Goal: Task Accomplishment & Management: Manage account settings

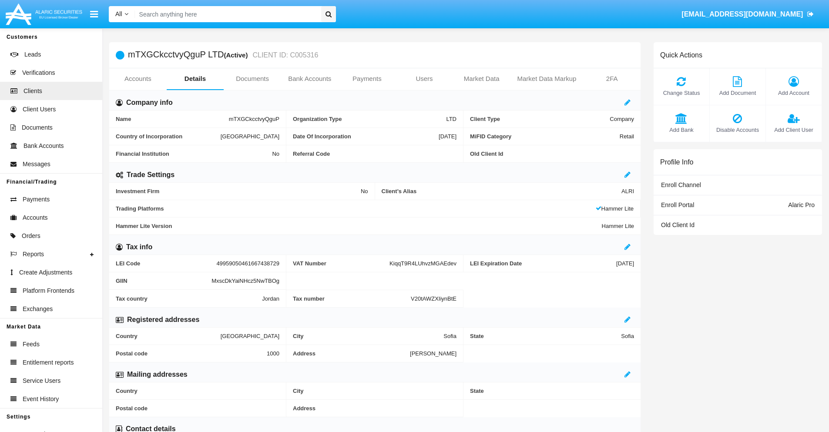
click at [424, 79] on link "Users" at bounding box center [423, 78] width 57 height 21
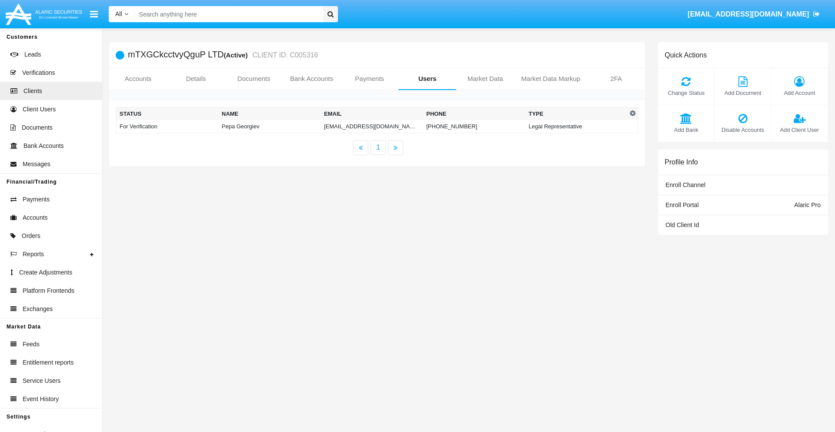
click at [372, 126] on td "mxqg@xl-03h.ph" at bounding box center [372, 126] width 102 height 13
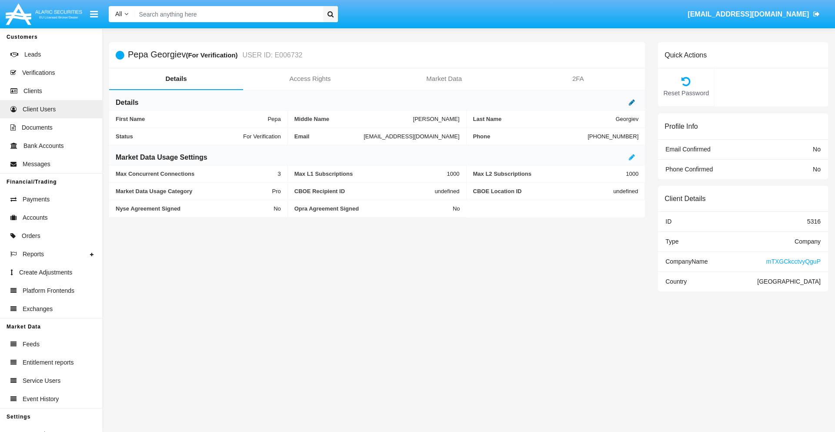
click at [632, 102] on icon at bounding box center [632, 102] width 6 height 7
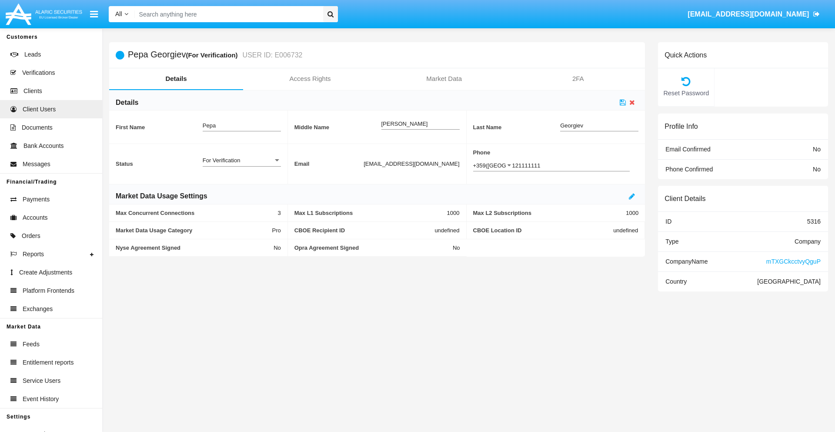
click at [241, 160] on div "For Verification" at bounding box center [238, 160] width 70 height 7
click at [241, 165] on span "Verified" at bounding box center [235, 165] width 64 height 17
click at [623, 102] on icon at bounding box center [623, 102] width 6 height 7
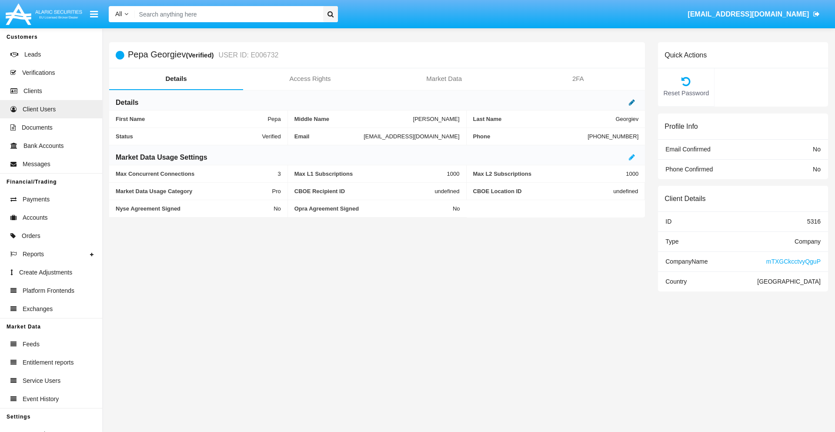
click at [632, 102] on icon at bounding box center [632, 102] width 6 height 7
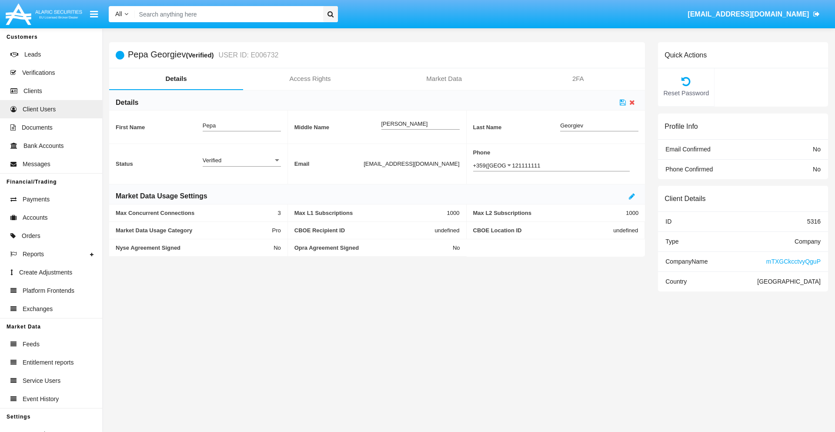
click at [241, 160] on div "Verified" at bounding box center [238, 160] width 70 height 7
click at [241, 165] on span "Active" at bounding box center [242, 165] width 78 height 17
click at [623, 102] on icon at bounding box center [623, 102] width 6 height 7
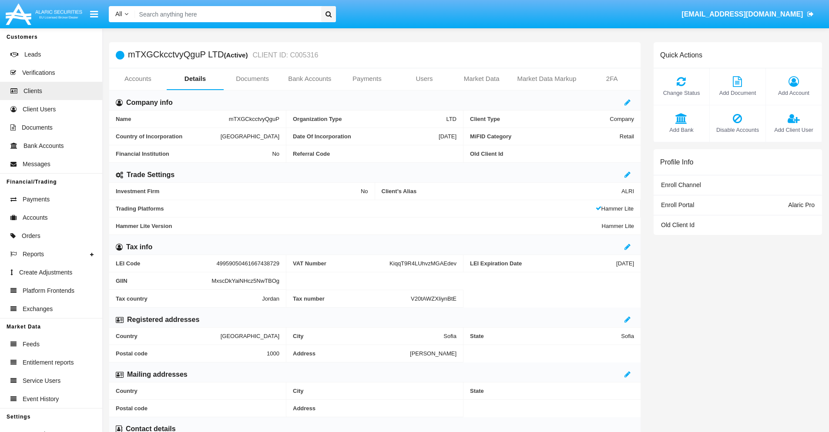
click at [793, 130] on span "Add Client User" at bounding box center [793, 130] width 47 height 8
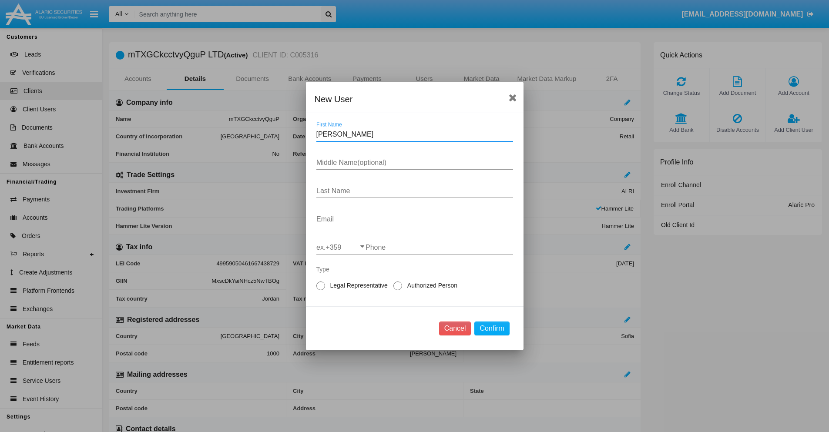
type input "Nicky"
type input "Alexis"
type input "Champlin"
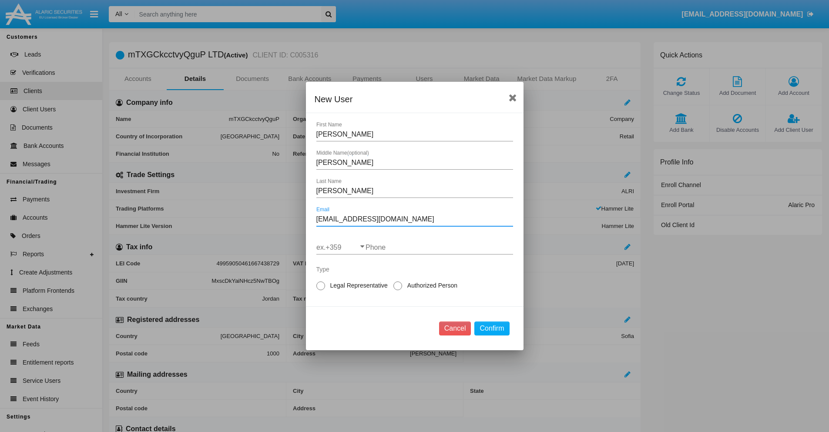
type input "[EMAIL_ADDRESS][DOMAIN_NAME]"
click at [341, 248] on input "ex.+359" at bounding box center [340, 248] width 49 height 8
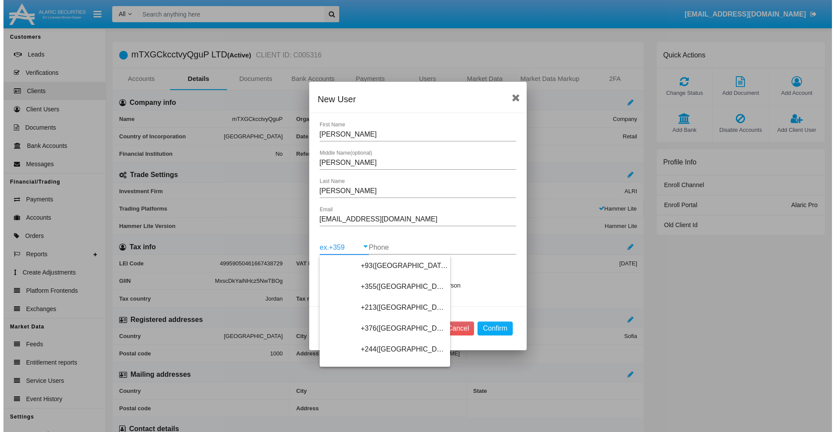
scroll to position [4629, 0]
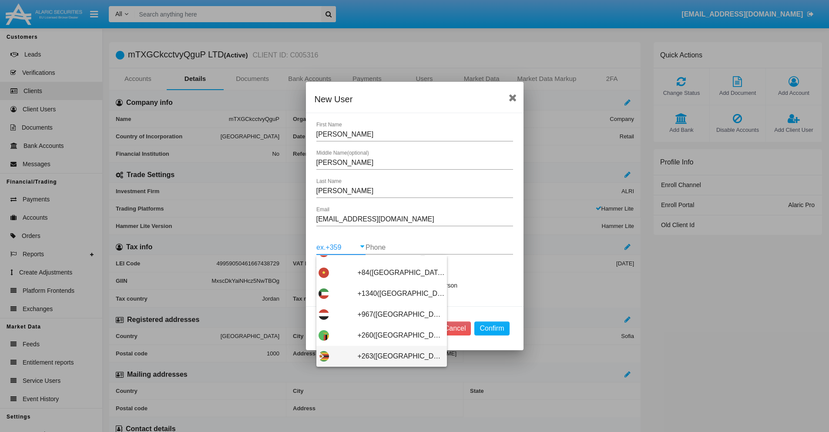
click at [378, 356] on span "+263(Zimbabwe)" at bounding box center [401, 356] width 87 height 21
type input "+263(Zimbabwe)"
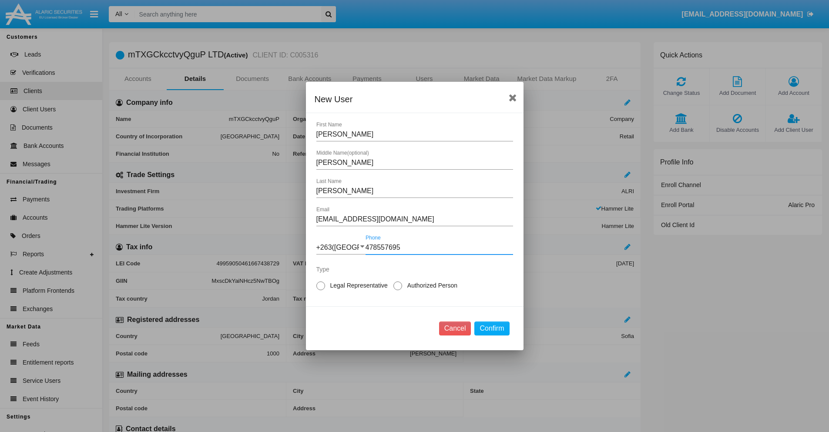
type input "478557695"
click at [430, 285] on span "Authorized Person" at bounding box center [430, 285] width 57 height 9
click at [398, 290] on input "Authorized Person" at bounding box center [397, 290] width 0 height 0
radio input "true"
click at [492, 328] on button "Confirm" at bounding box center [491, 328] width 35 height 14
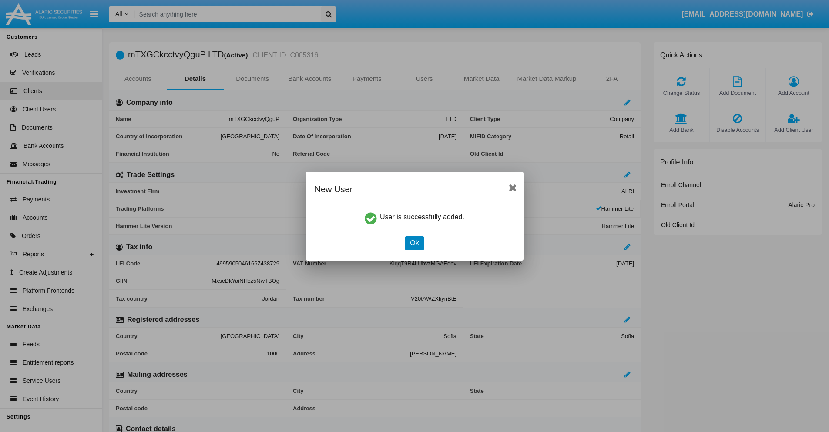
click at [414, 243] on button "Ok" at bounding box center [414, 243] width 19 height 14
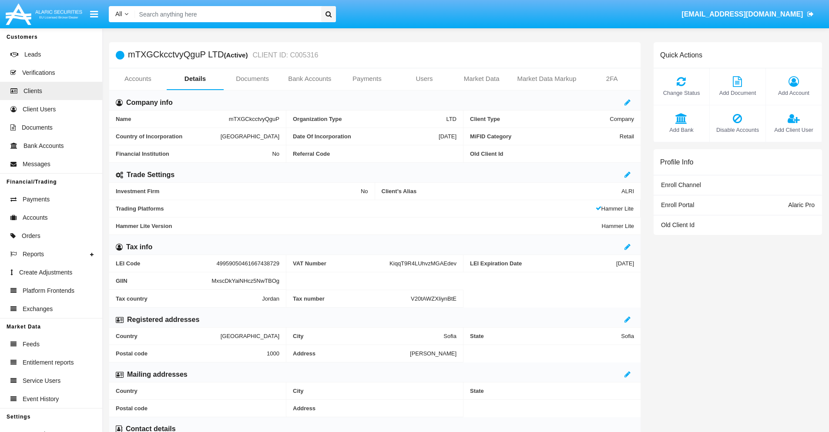
click at [793, 130] on span "Add Client User" at bounding box center [793, 130] width 47 height 8
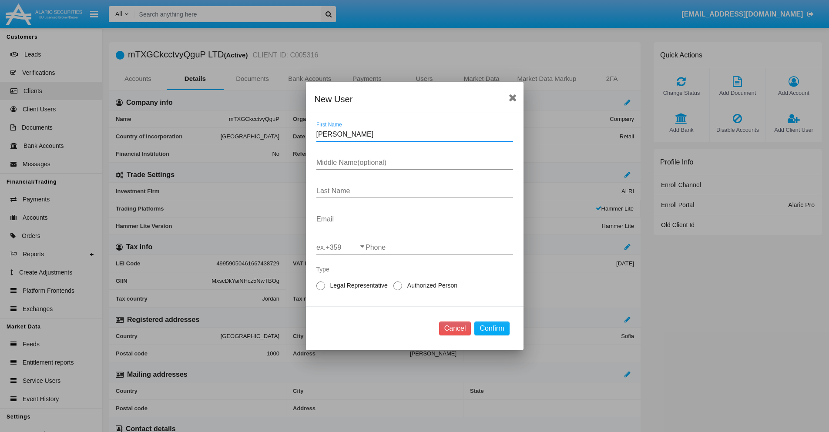
type input "Cole"
type input "Sheila"
type input "Lesch"
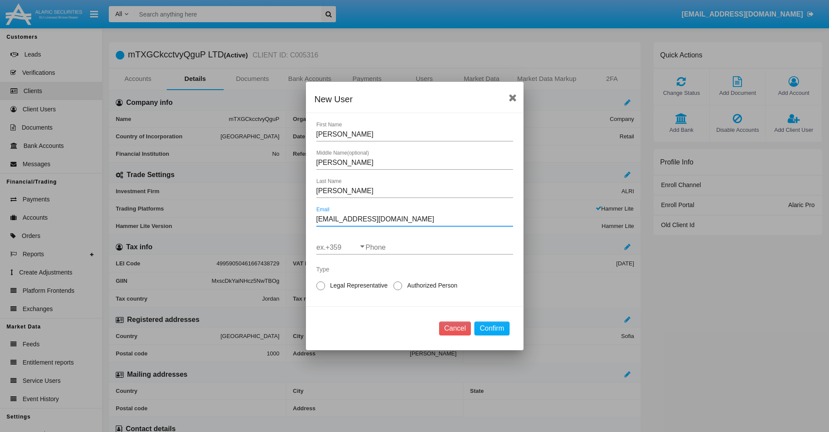
type input "[EMAIL_ADDRESS][DOMAIN_NAME]"
click at [341, 248] on input "ex.+359" at bounding box center [340, 248] width 49 height 8
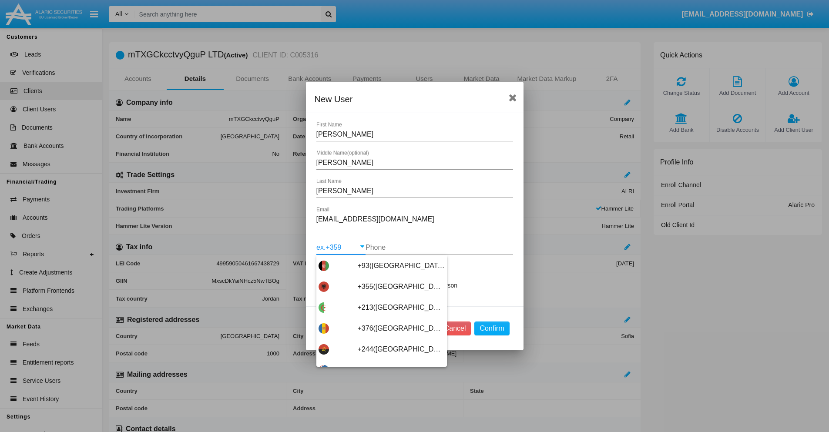
type input "+263(Zimbabwe)"
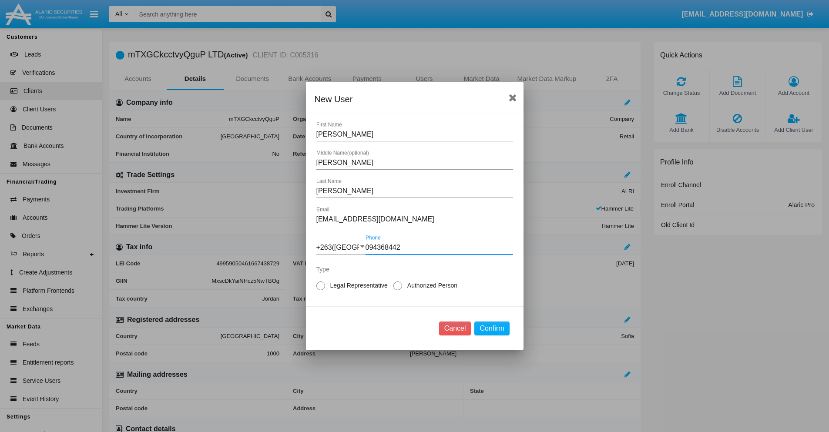
type input "094368442"
click at [357, 285] on span "Legal Representative" at bounding box center [357, 285] width 65 height 9
click at [321, 290] on input "Legal Representative" at bounding box center [320, 290] width 0 height 0
radio input "true"
click at [492, 328] on button "Confirm" at bounding box center [491, 328] width 35 height 14
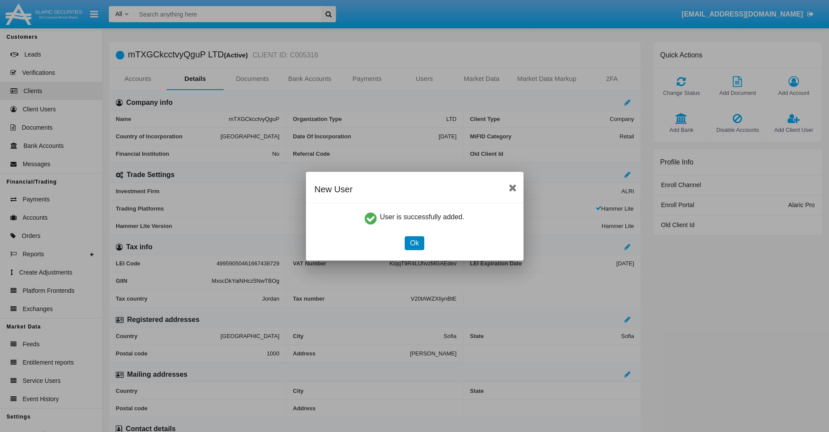
click at [414, 243] on button "Ok" at bounding box center [414, 243] width 19 height 14
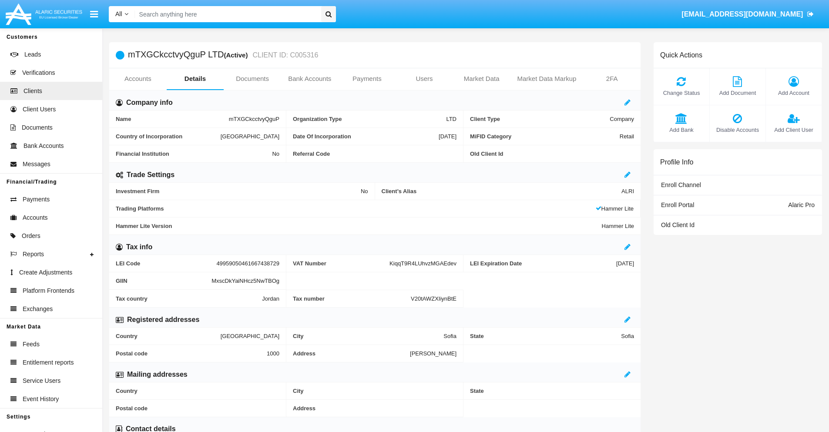
click at [424, 79] on link "Users" at bounding box center [423, 78] width 57 height 21
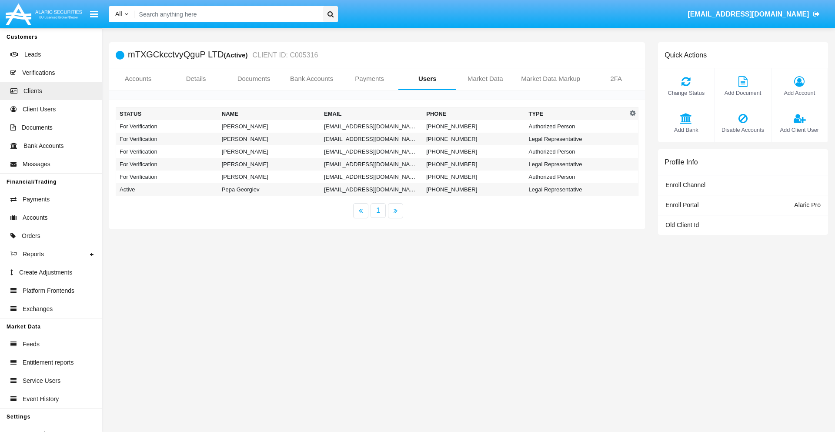
click at [372, 126] on td "[EMAIL_ADDRESS][DOMAIN_NAME]" at bounding box center [372, 126] width 102 height 13
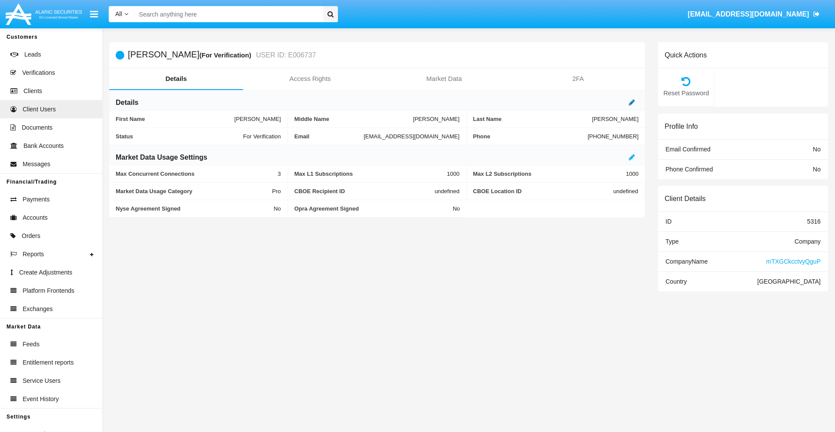
click at [632, 102] on icon at bounding box center [632, 102] width 6 height 7
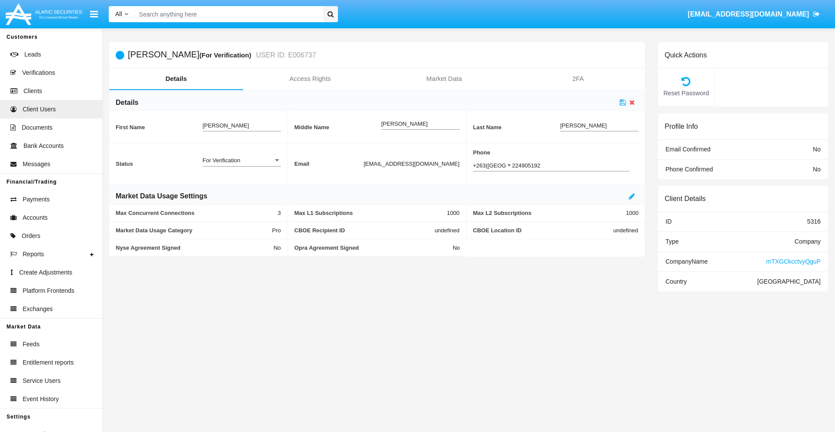
click at [241, 160] on div "For Verification" at bounding box center [238, 160] width 70 height 7
click at [241, 165] on span "Verified" at bounding box center [242, 165] width 78 height 17
click at [623, 102] on icon at bounding box center [623, 102] width 6 height 7
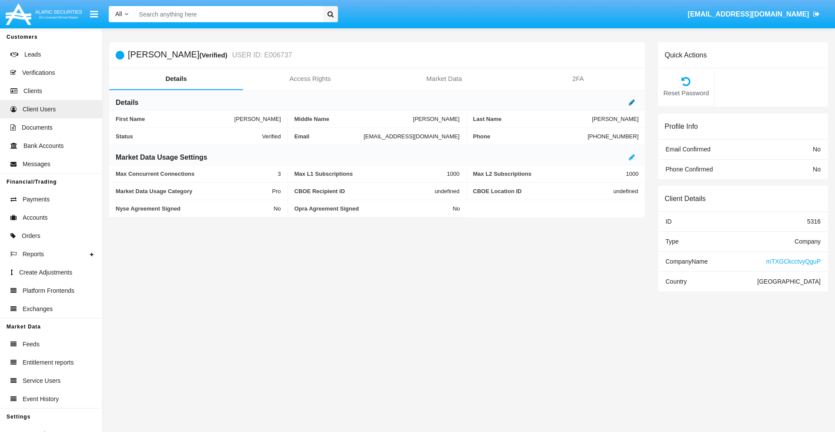
click at [632, 102] on icon at bounding box center [632, 102] width 6 height 7
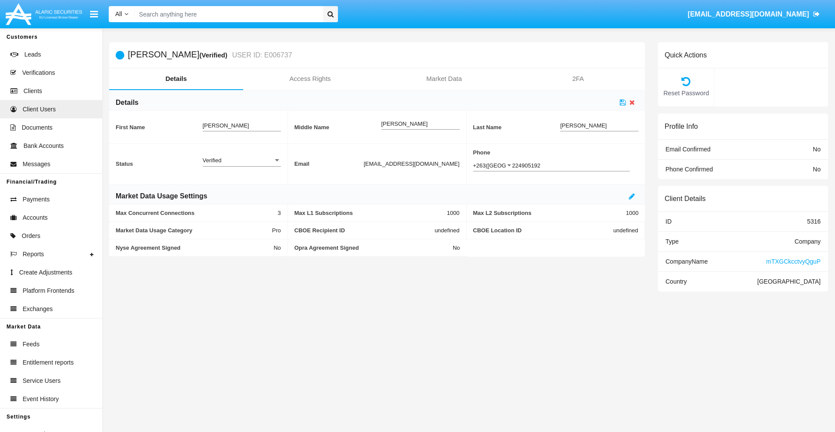
click at [241, 160] on div "Verified" at bounding box center [238, 160] width 70 height 7
click at [241, 165] on span "Active" at bounding box center [242, 165] width 78 height 17
click at [623, 102] on icon at bounding box center [623, 102] width 6 height 7
